Goal: Check status: Check status

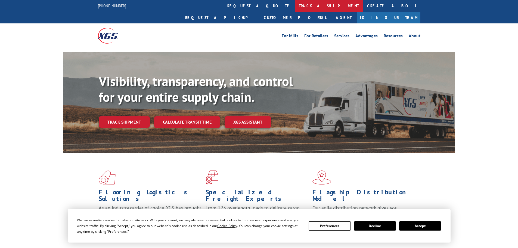
click at [295, 6] on link "track a shipment" at bounding box center [329, 6] width 68 height 12
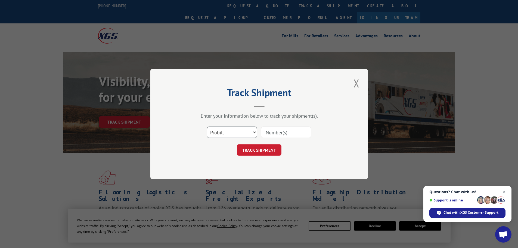
click at [233, 130] on select "Select category... Probill BOL PO" at bounding box center [232, 131] width 50 height 11
select select "bol"
click at [207, 126] on select "Select category... Probill BOL PO" at bounding box center [232, 131] width 50 height 11
click at [279, 137] on input at bounding box center [286, 131] width 50 height 11
type input "417501"
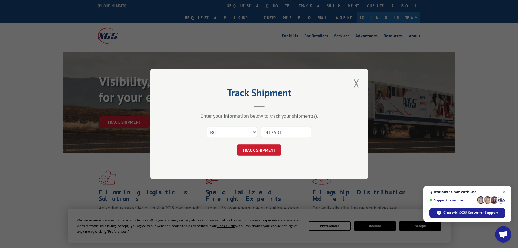
click at [237, 144] on button "TRACK SHIPMENT" at bounding box center [259, 149] width 45 height 11
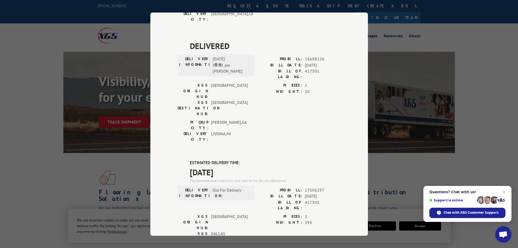
scroll to position [381, 0]
